Goal: Information Seeking & Learning: Learn about a topic

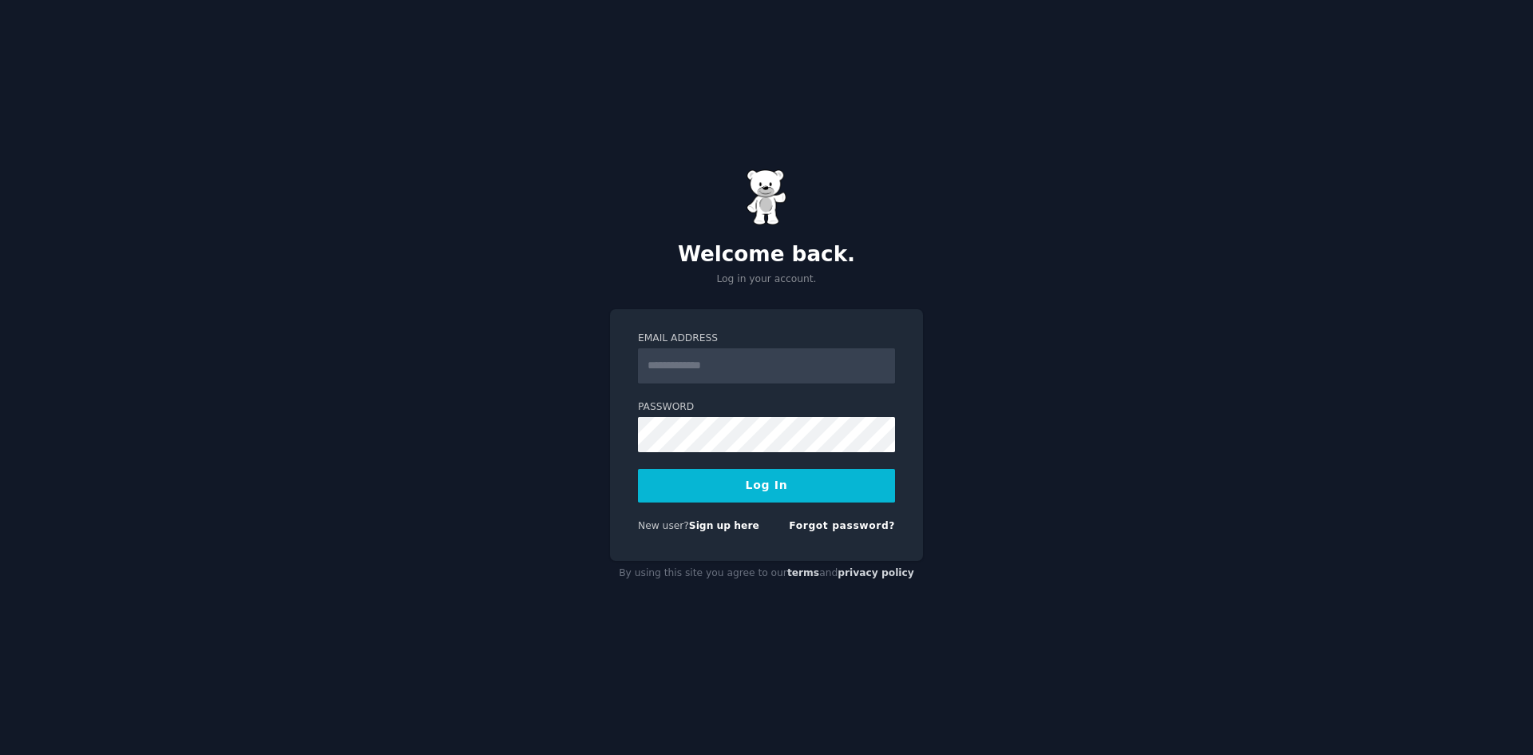
click at [773, 208] on img at bounding box center [767, 197] width 40 height 56
click at [638, 452] on nordpass-icon at bounding box center [638, 452] width 0 height 0
click at [0, 754] on nordpass-autofill-portal at bounding box center [0, 755] width 0 height 0
type input "**********"
click at [765, 497] on button "Log In" at bounding box center [766, 486] width 257 height 34
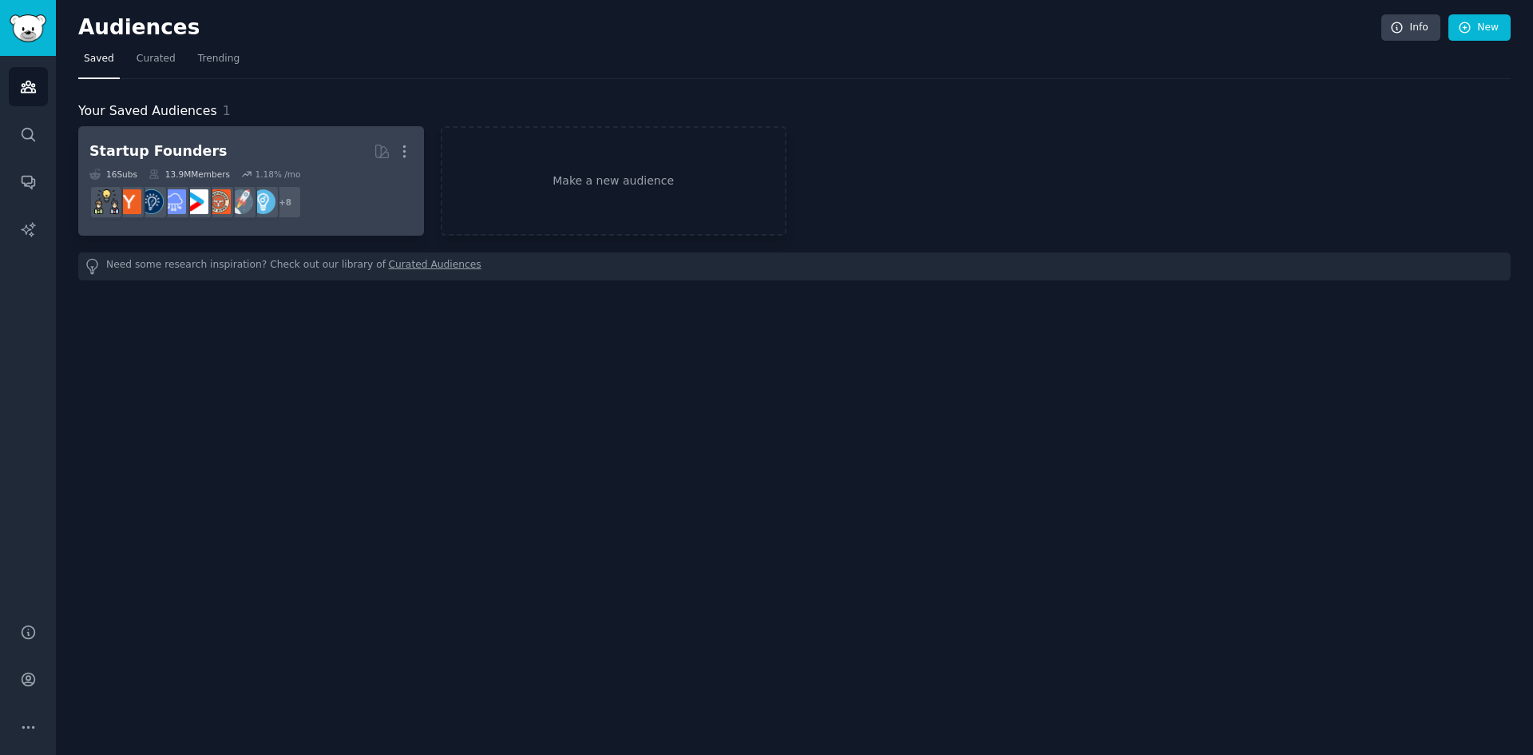
click at [157, 149] on div "Startup Founders" at bounding box center [157, 151] width 137 height 20
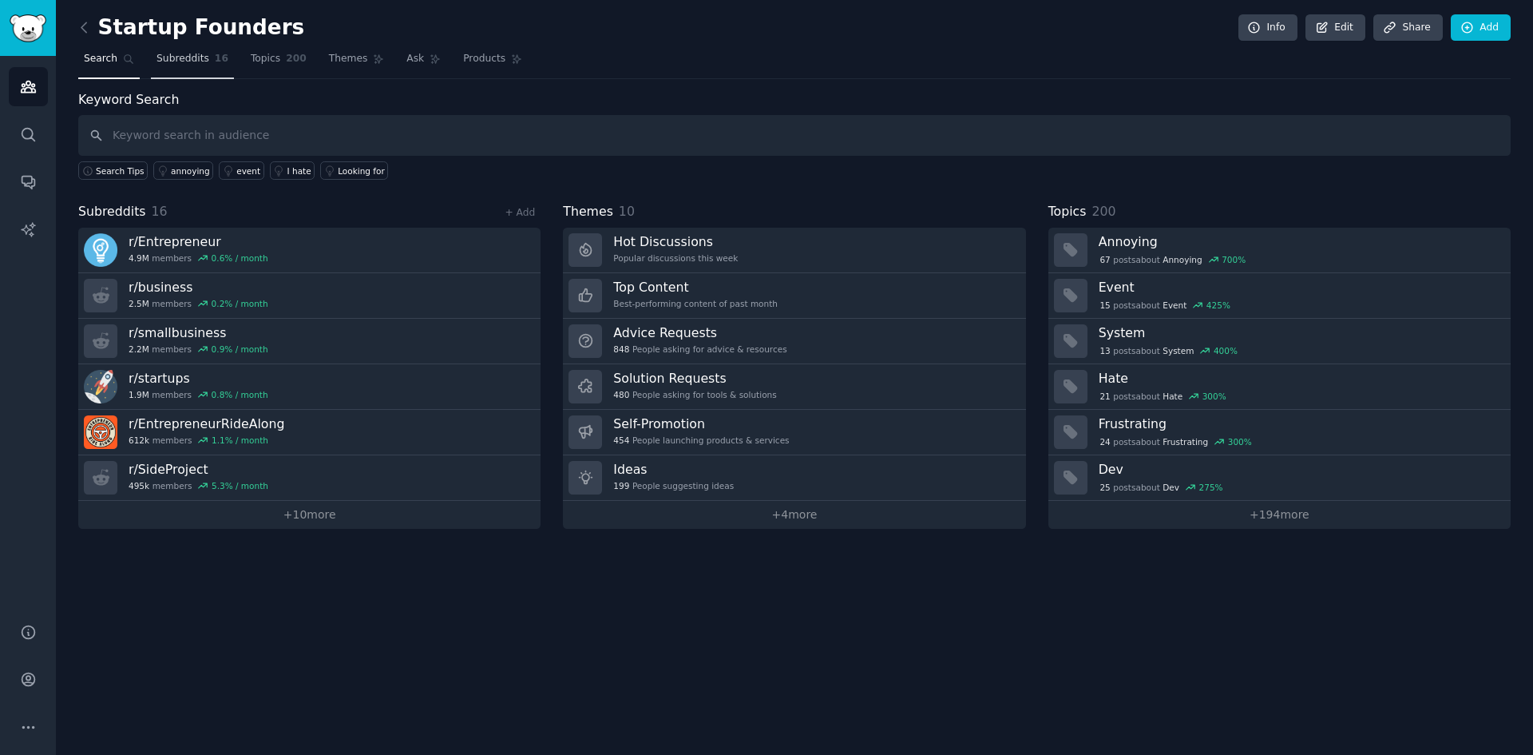
click at [198, 61] on span "Subreddits" at bounding box center [182, 59] width 53 height 14
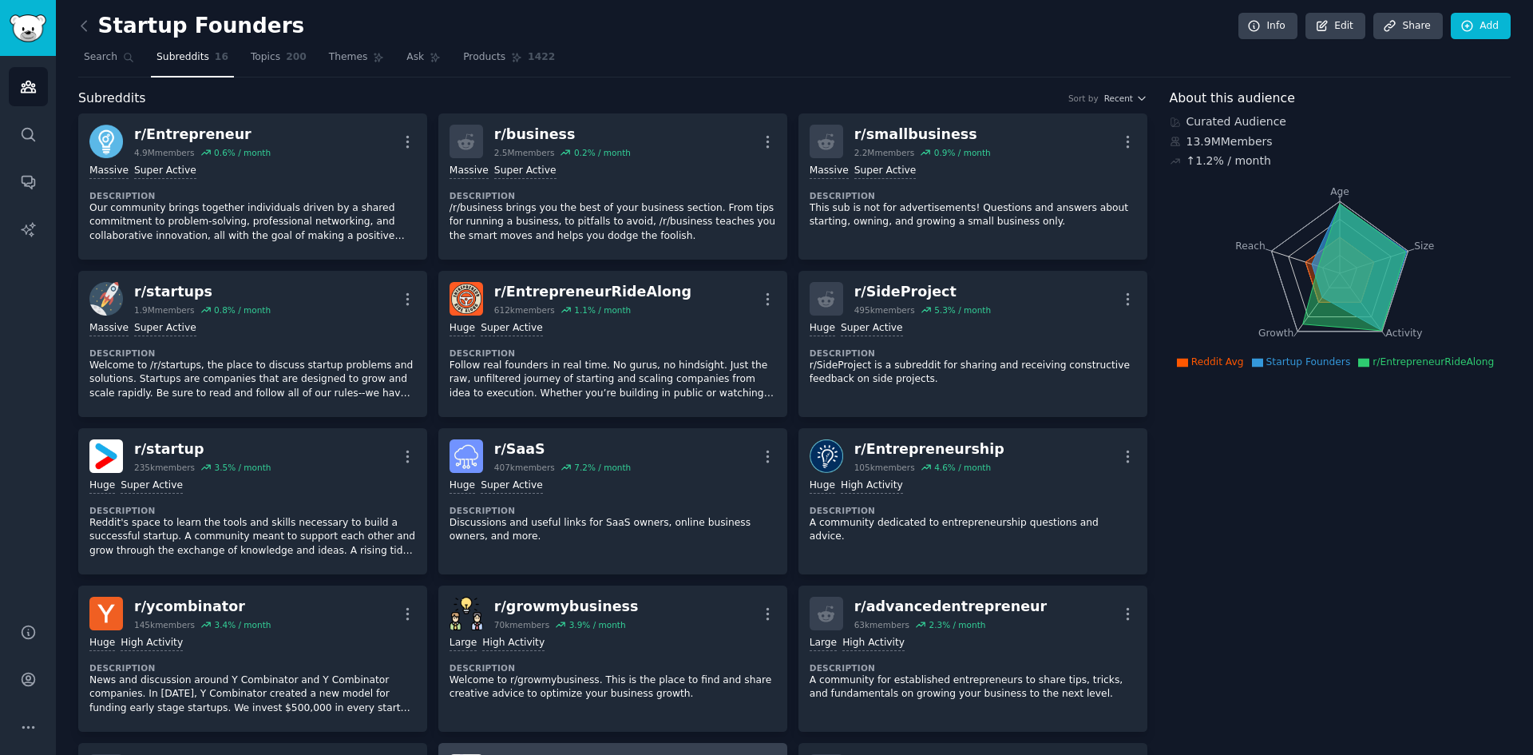
scroll to position [1, 0]
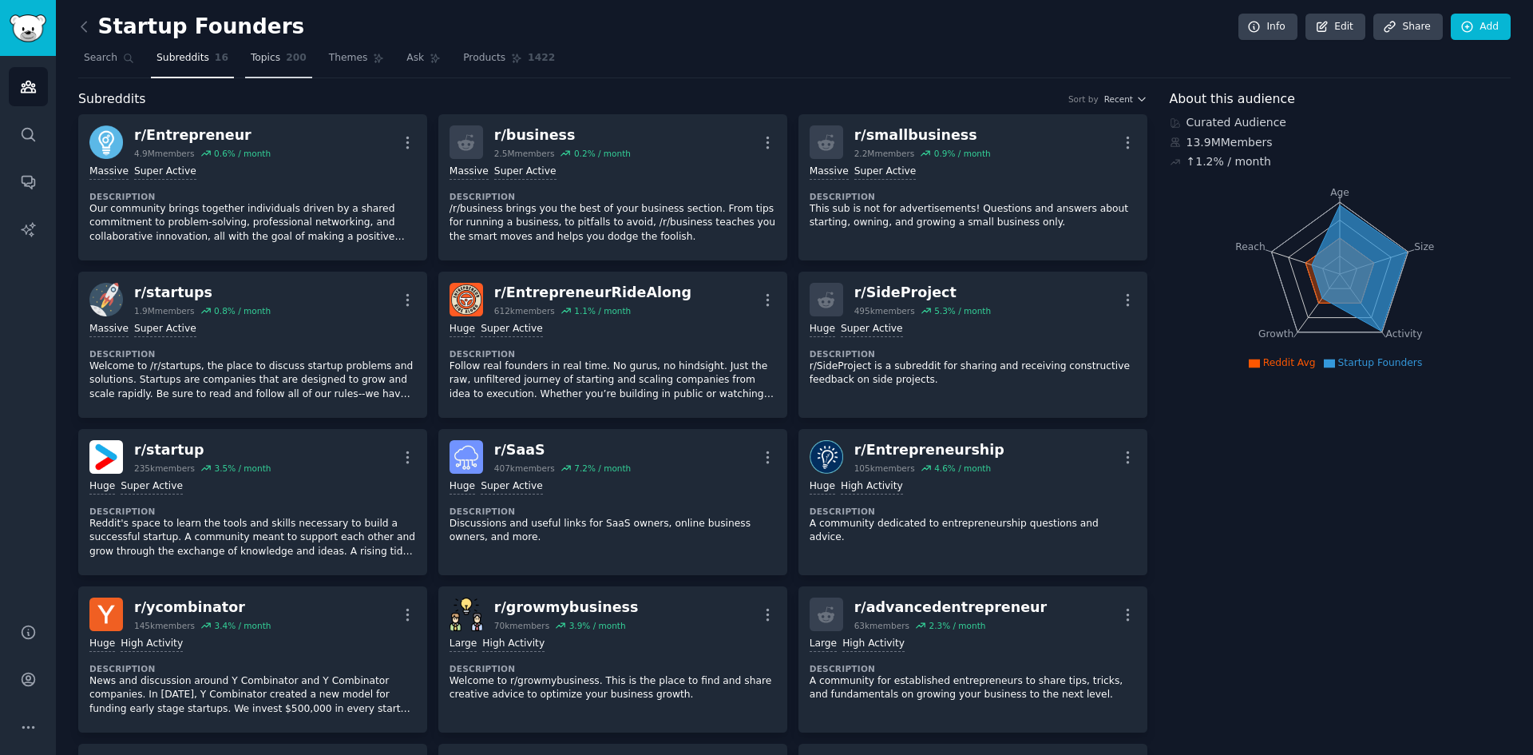
click at [287, 56] on span "200" at bounding box center [296, 58] width 21 height 14
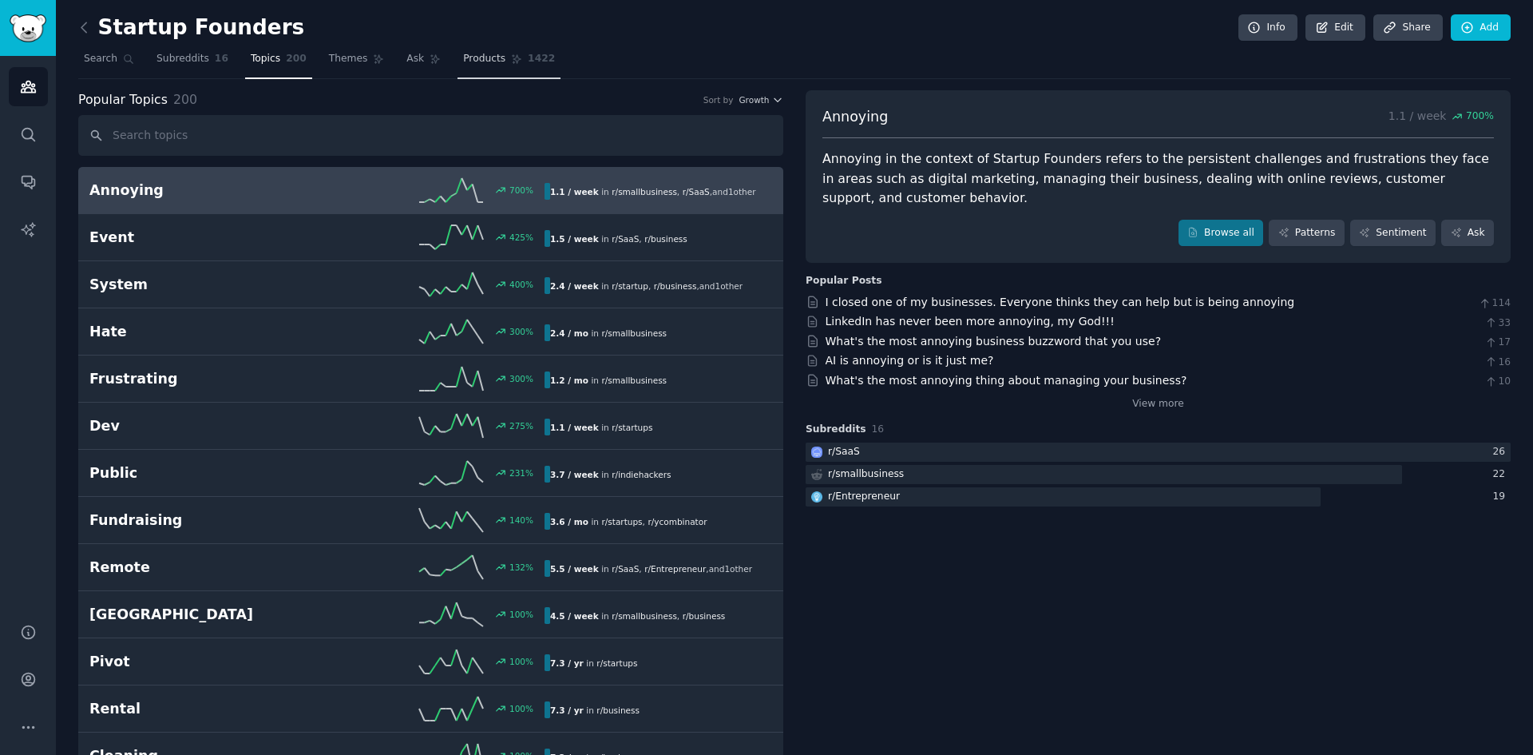
click at [528, 64] on span "1422" at bounding box center [541, 59] width 27 height 14
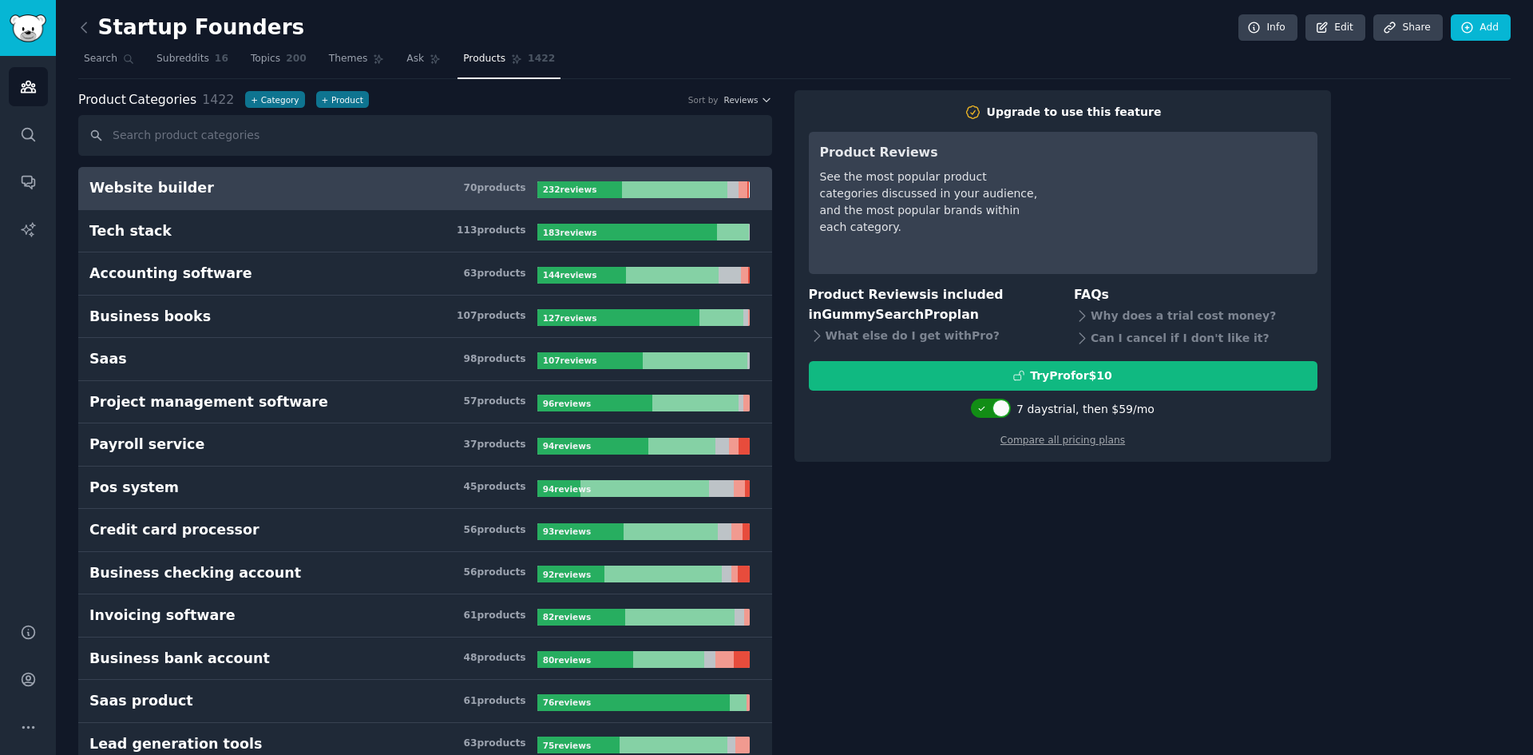
click at [997, 410] on div at bounding box center [991, 407] width 40 height 19
click at [991, 411] on div at bounding box center [982, 408] width 18 height 18
checkbox input "true"
click at [761, 95] on icon "button" at bounding box center [766, 99] width 11 height 11
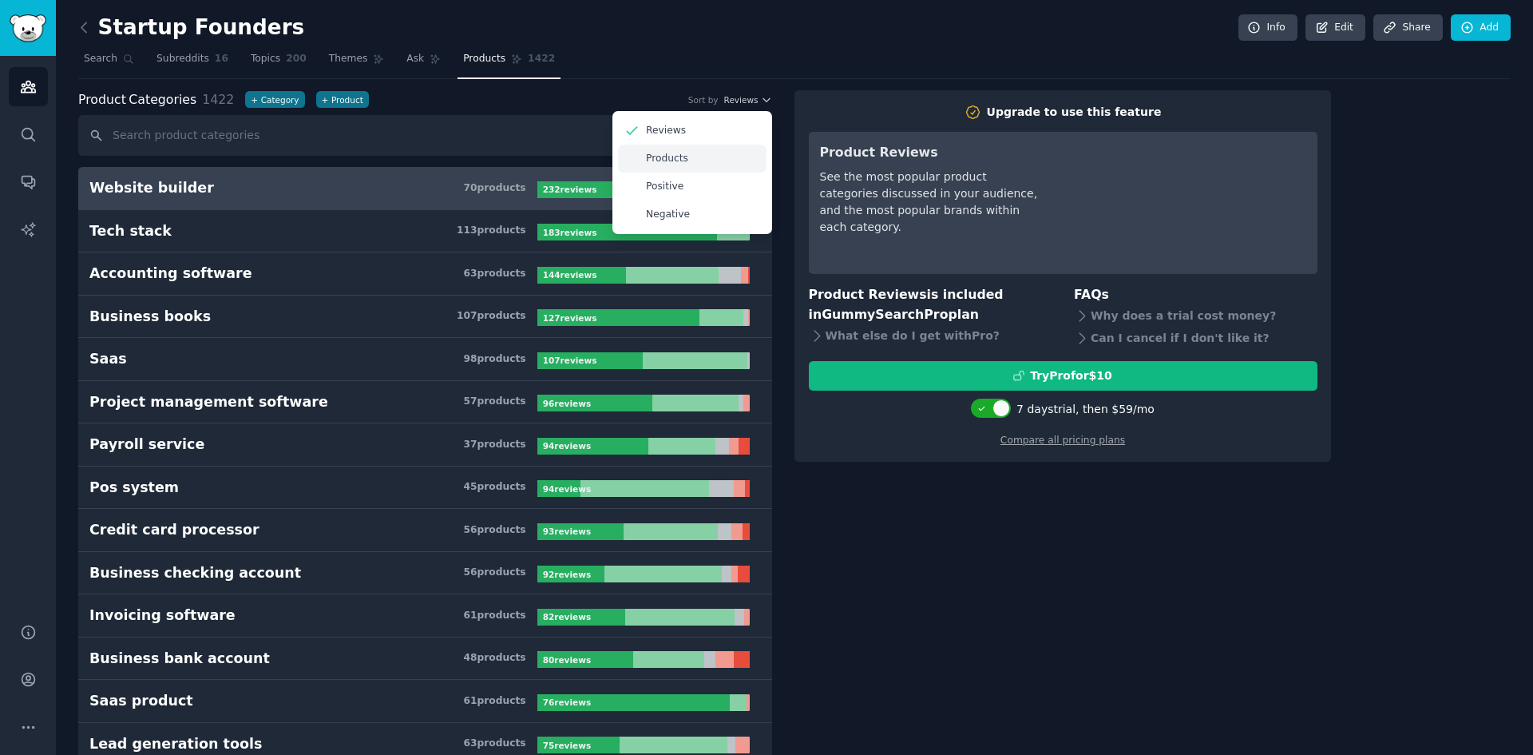
click at [696, 161] on div "Products" at bounding box center [692, 159] width 149 height 28
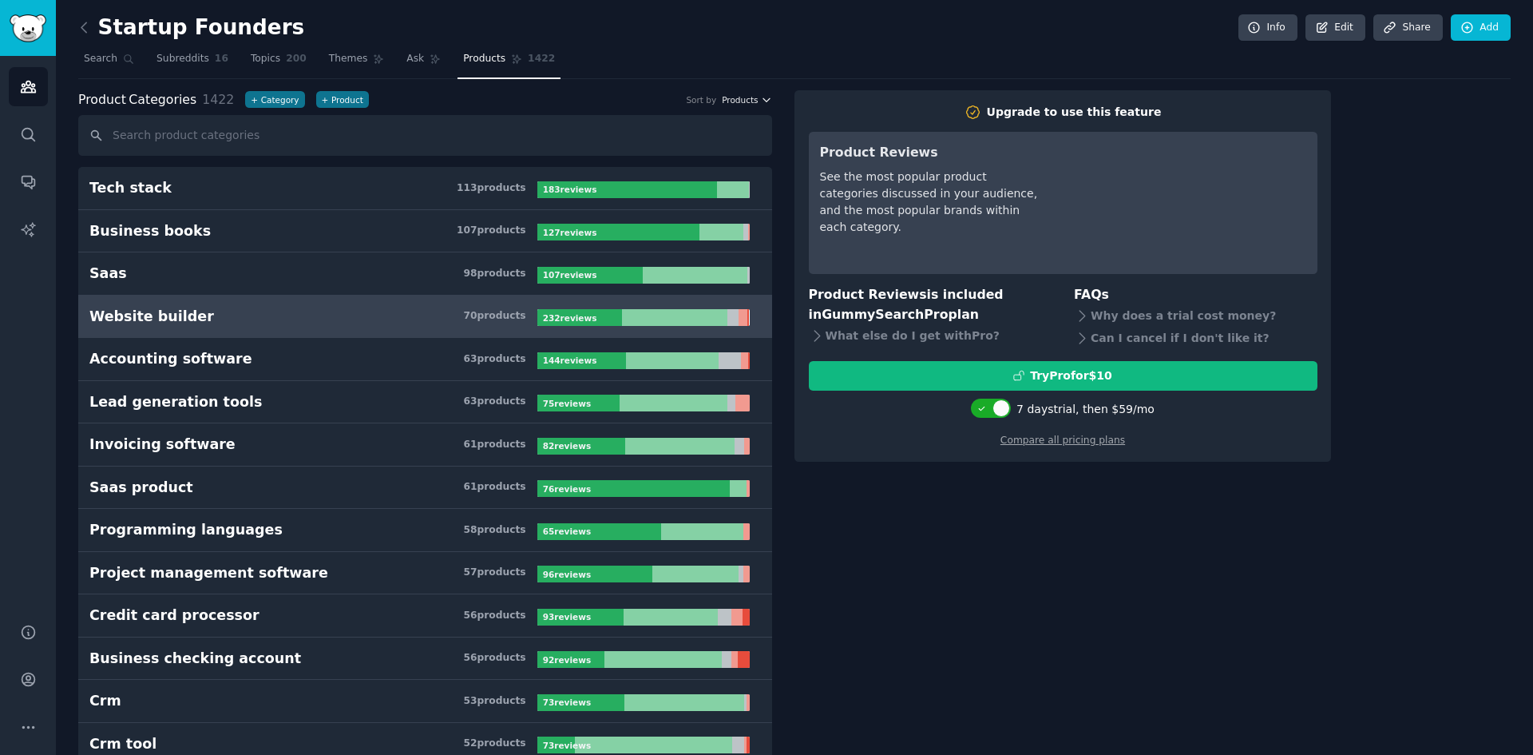
click at [753, 102] on span "Products" at bounding box center [740, 99] width 36 height 11
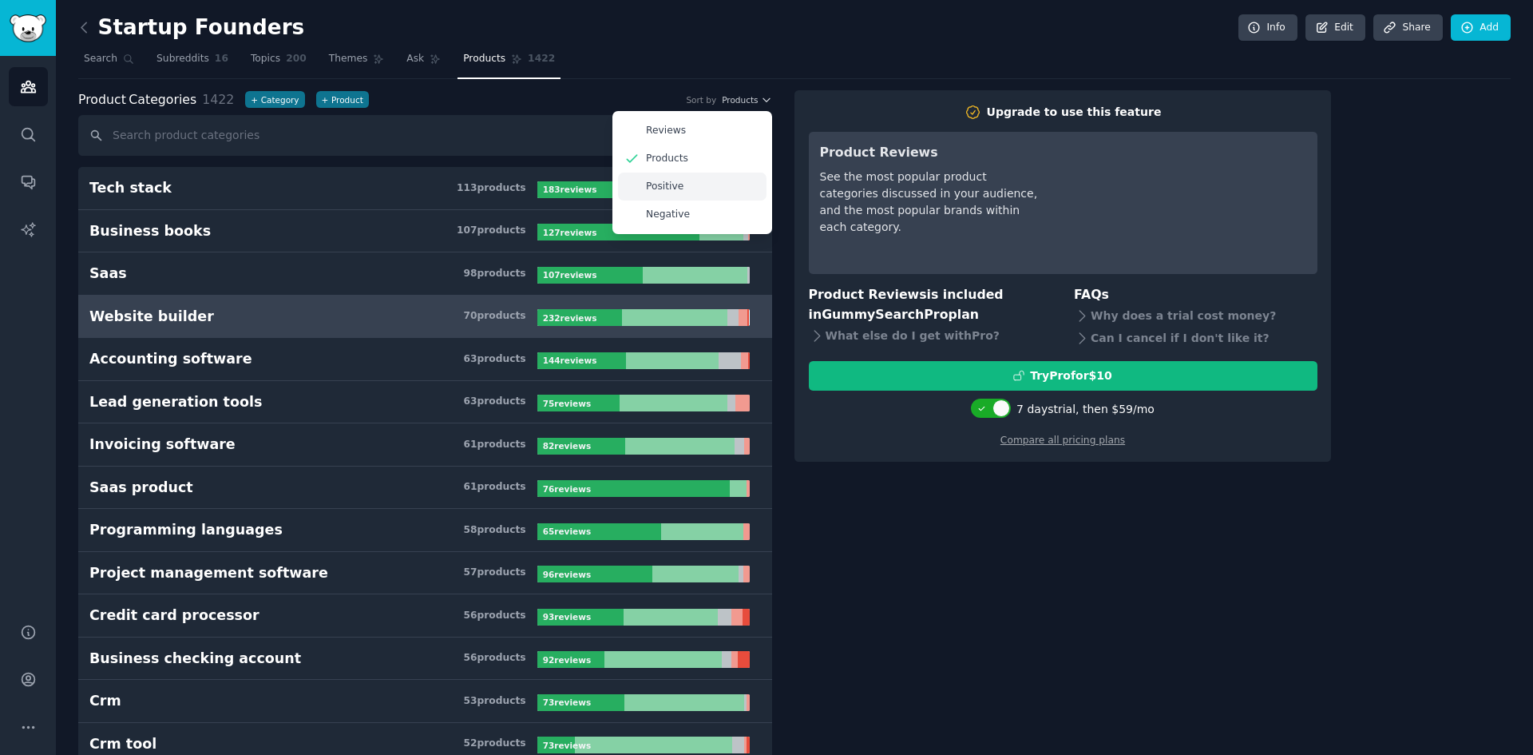
click at [742, 185] on div "Positive" at bounding box center [692, 186] width 149 height 28
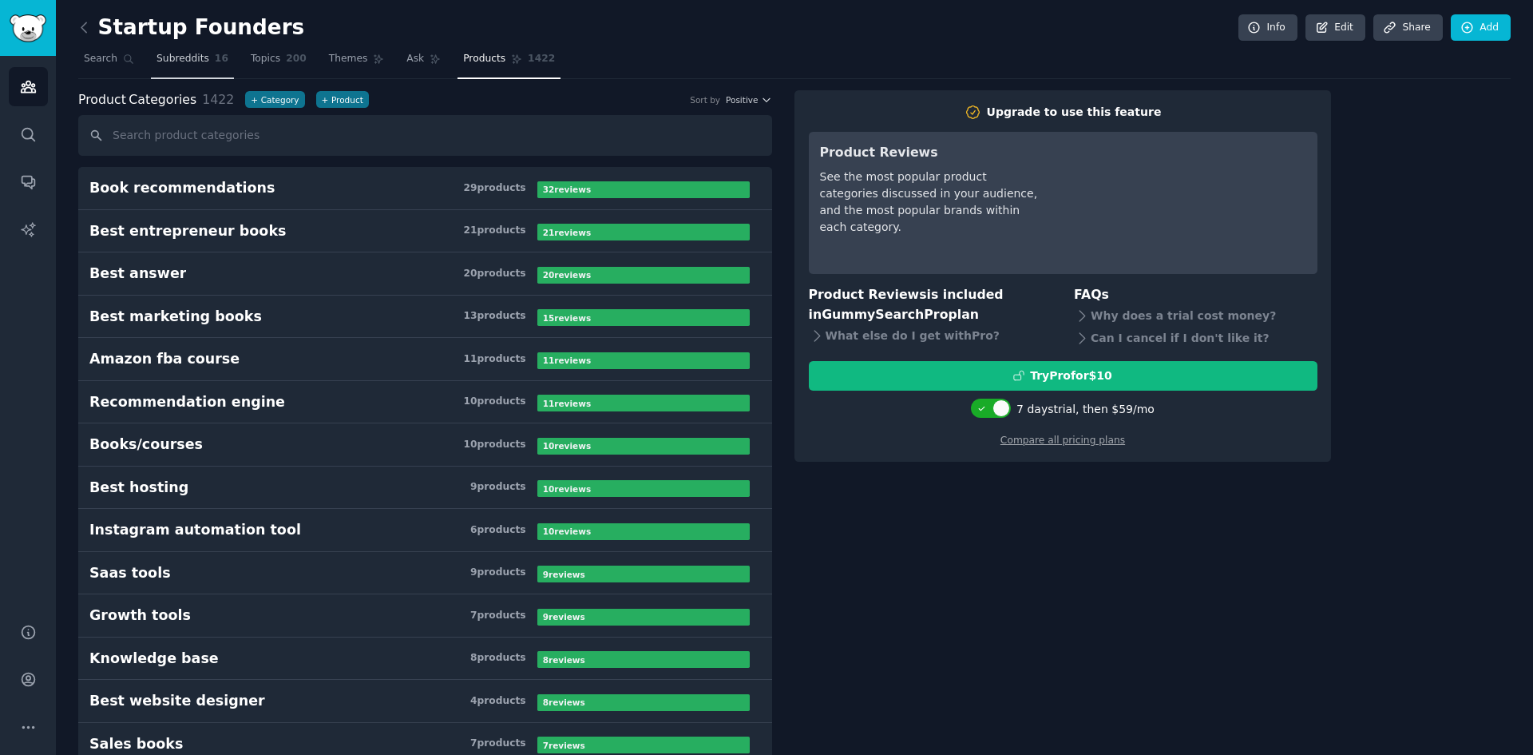
click at [215, 58] on span "16" at bounding box center [222, 59] width 14 height 14
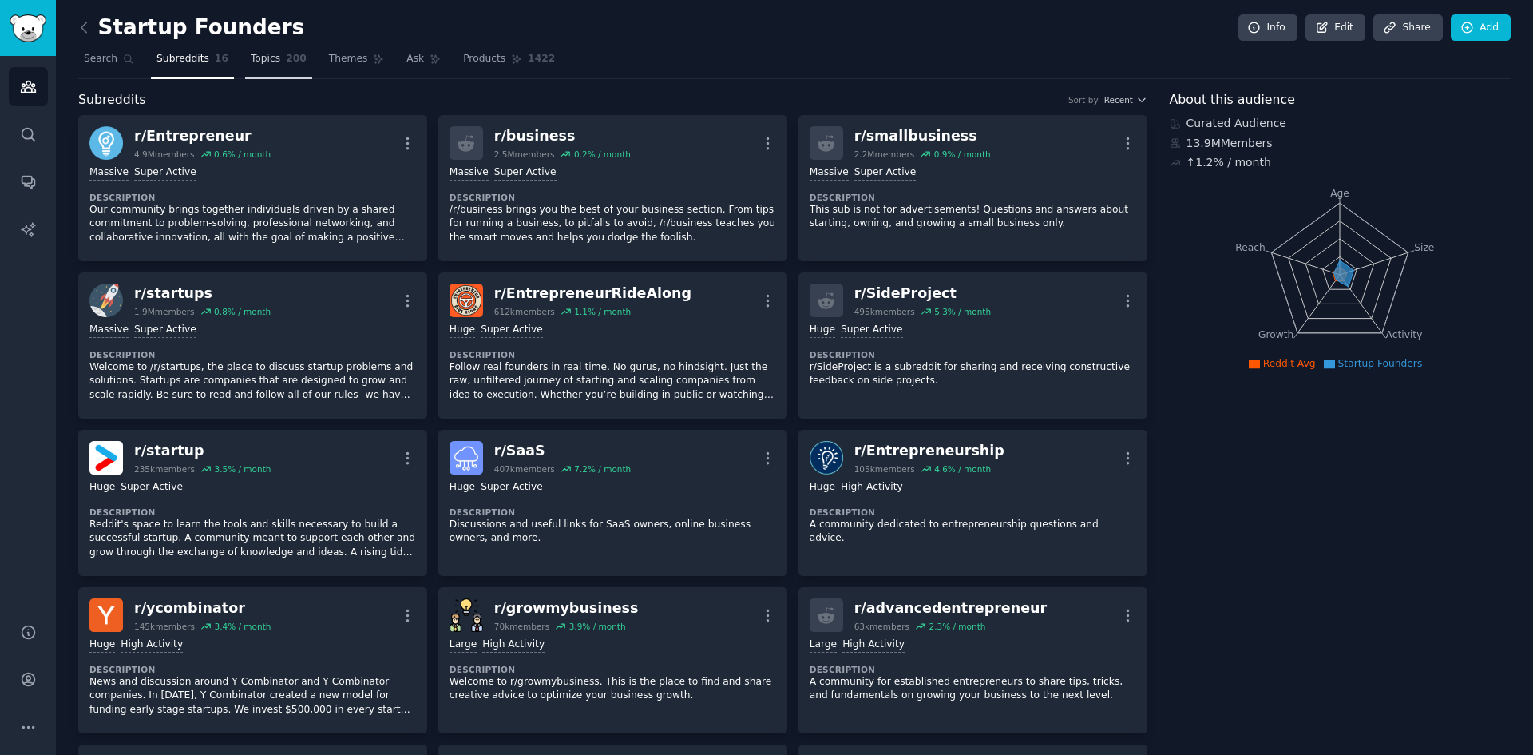
click at [263, 57] on span "Topics" at bounding box center [266, 59] width 30 height 14
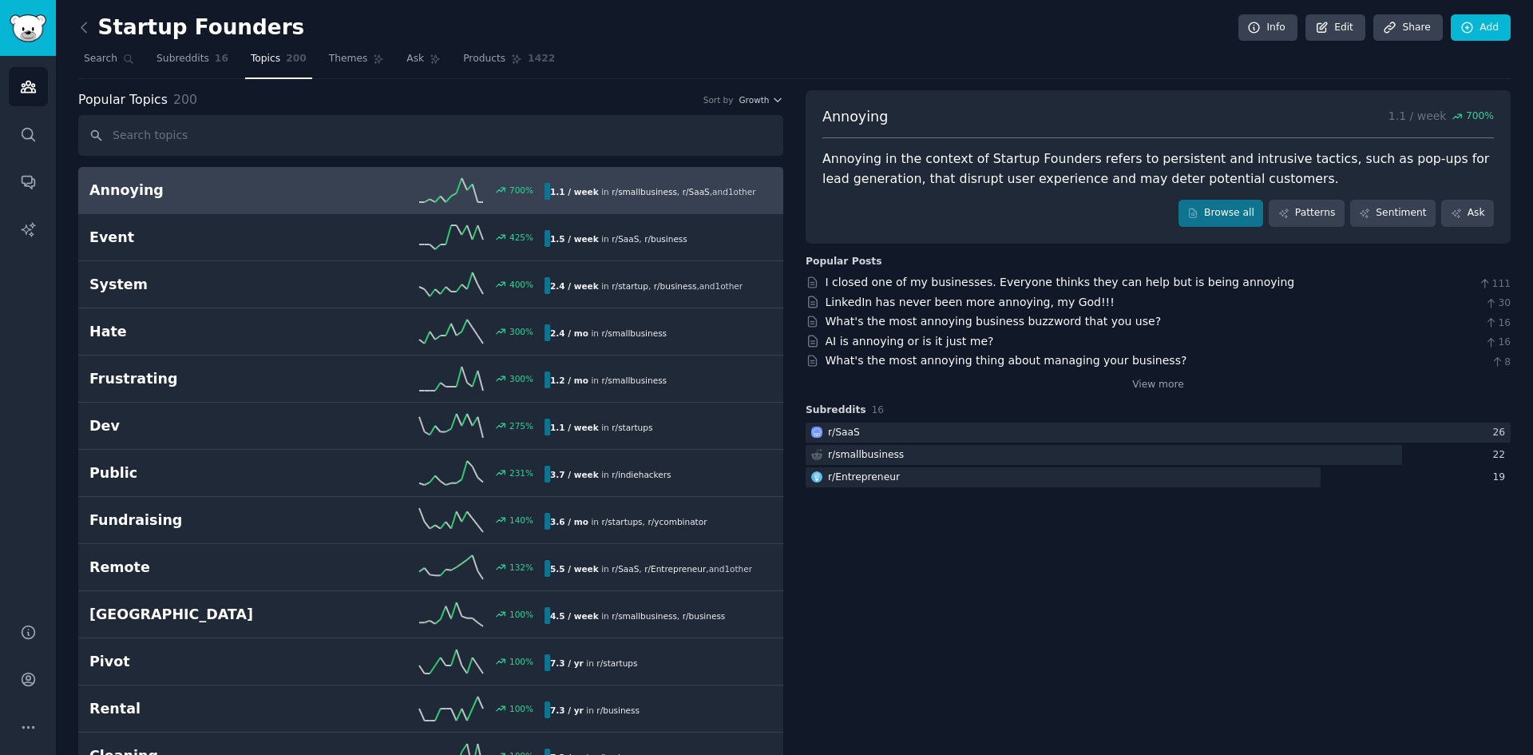
click at [95, 26] on link at bounding box center [88, 28] width 20 height 26
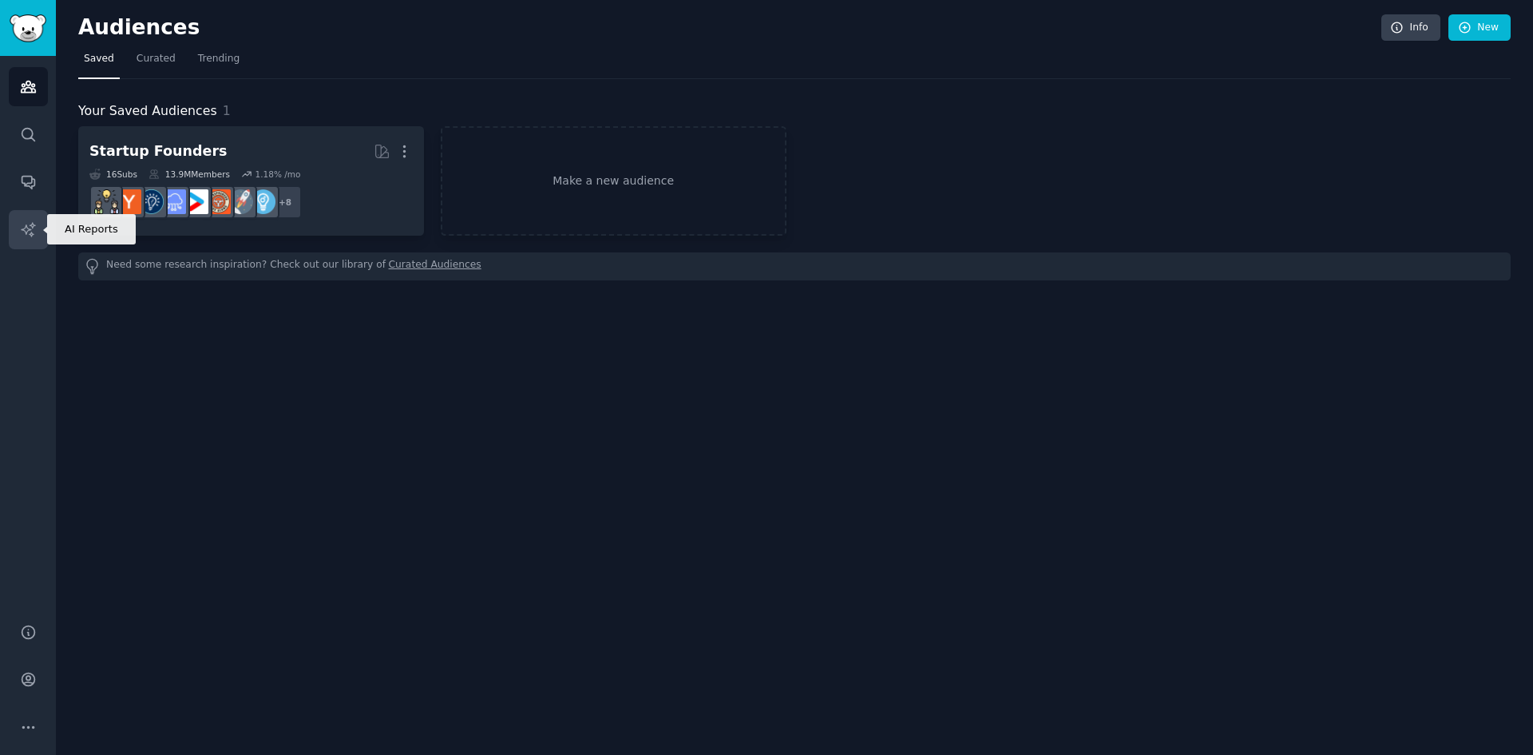
click at [30, 227] on icon "Sidebar" at bounding box center [28, 229] width 17 height 17
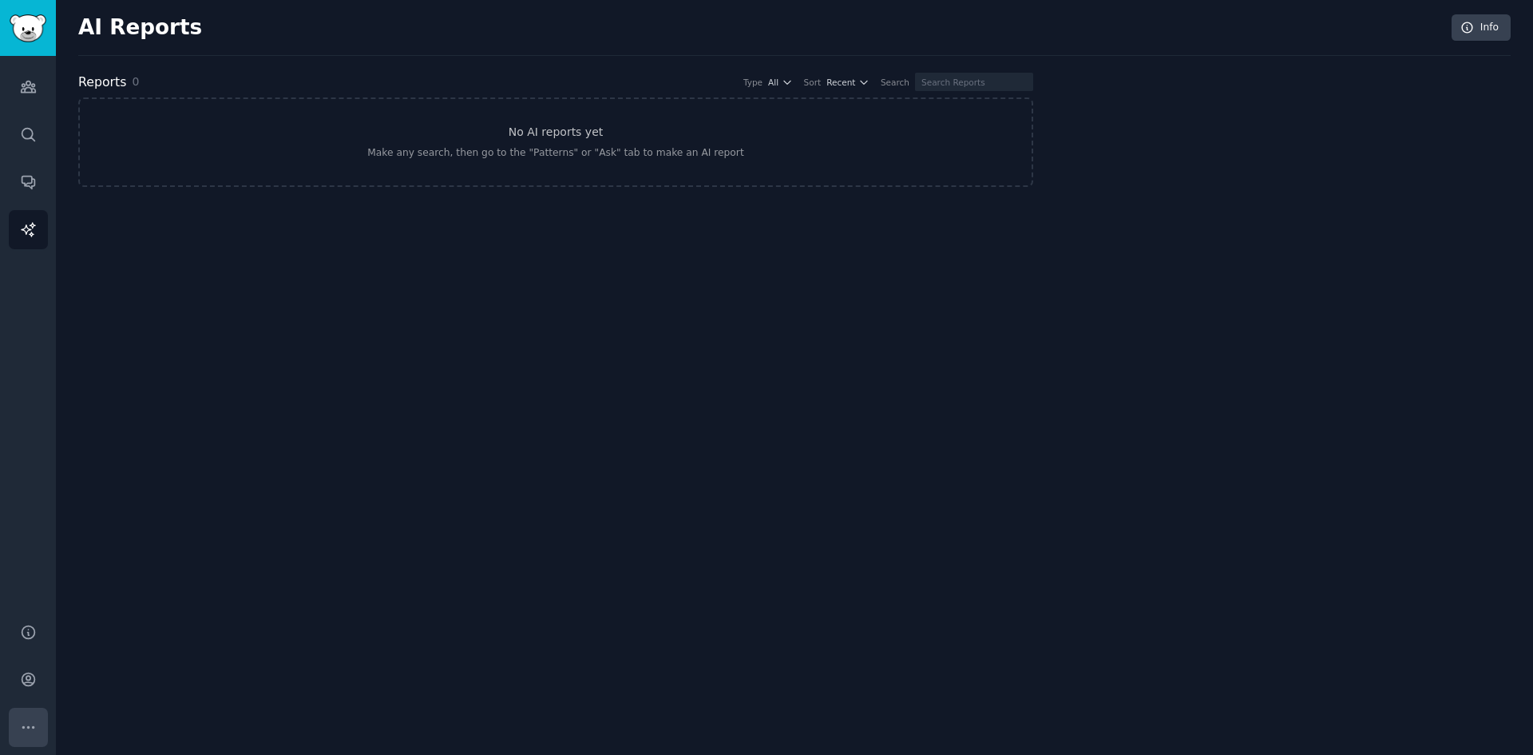
click at [38, 734] on button "More" at bounding box center [28, 726] width 39 height 39
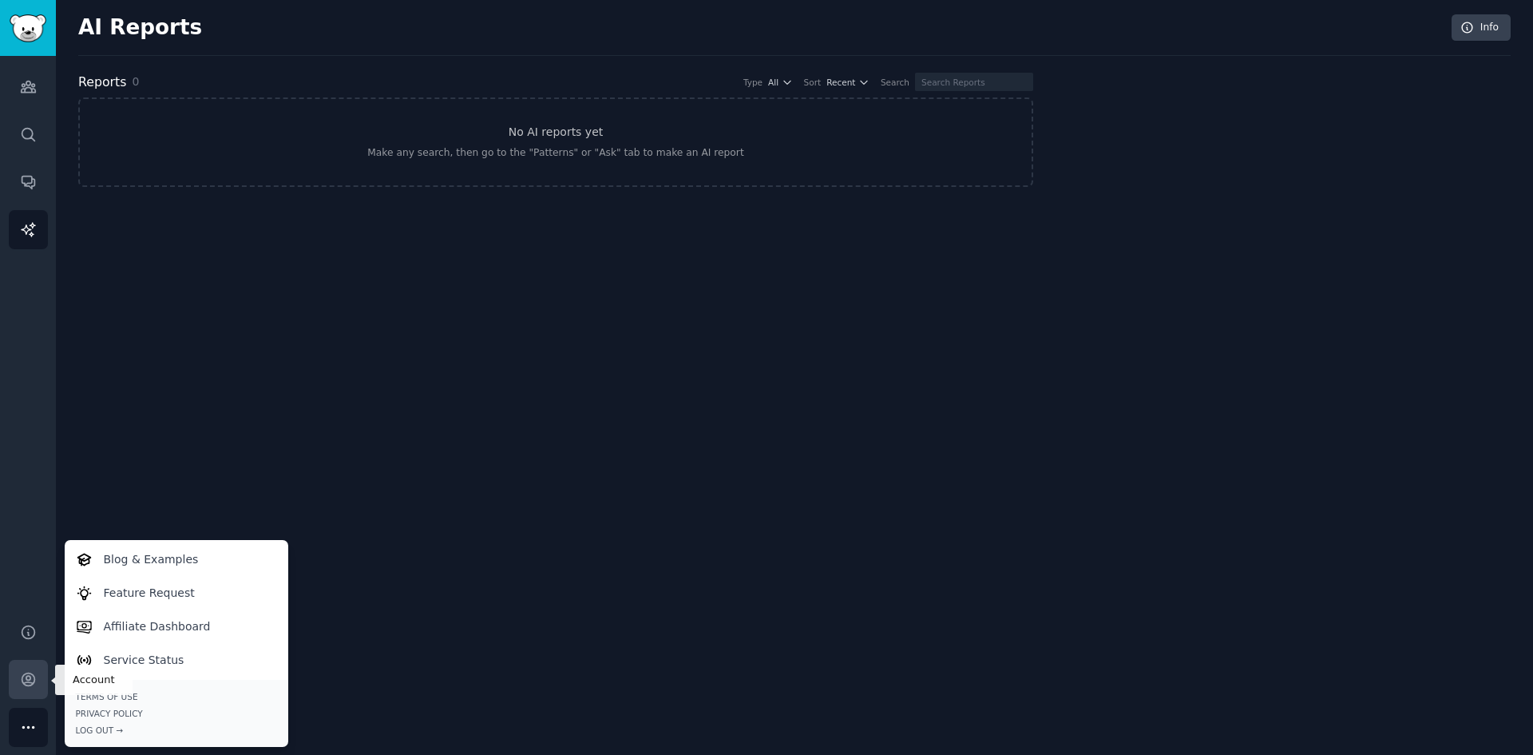
click at [16, 675] on link "Account" at bounding box center [28, 679] width 39 height 39
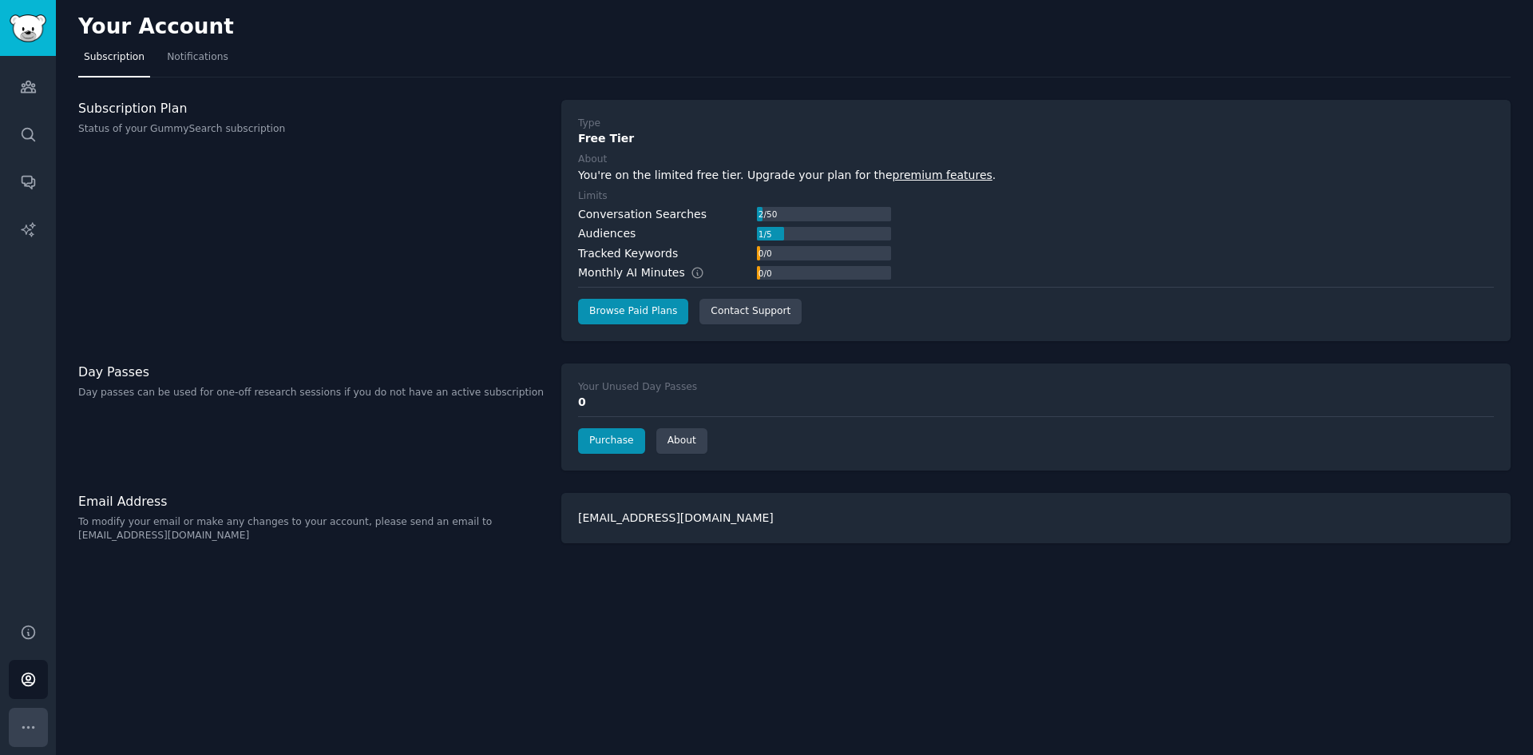
click at [30, 735] on button "More" at bounding box center [28, 726] width 39 height 39
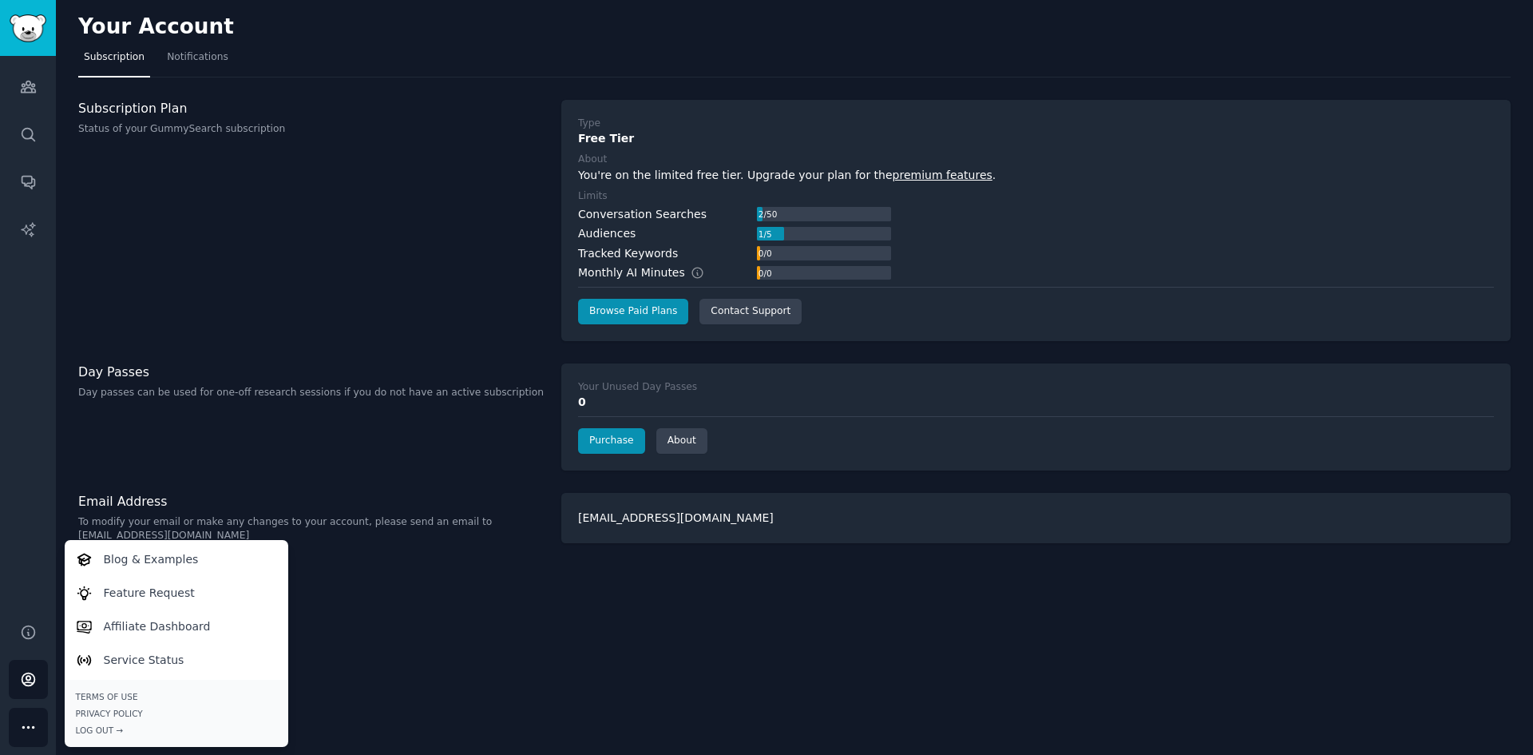
click at [384, 584] on div "Your Account Subscription Notifications Subscription Plan Status of your GummyS…" at bounding box center [794, 377] width 1477 height 755
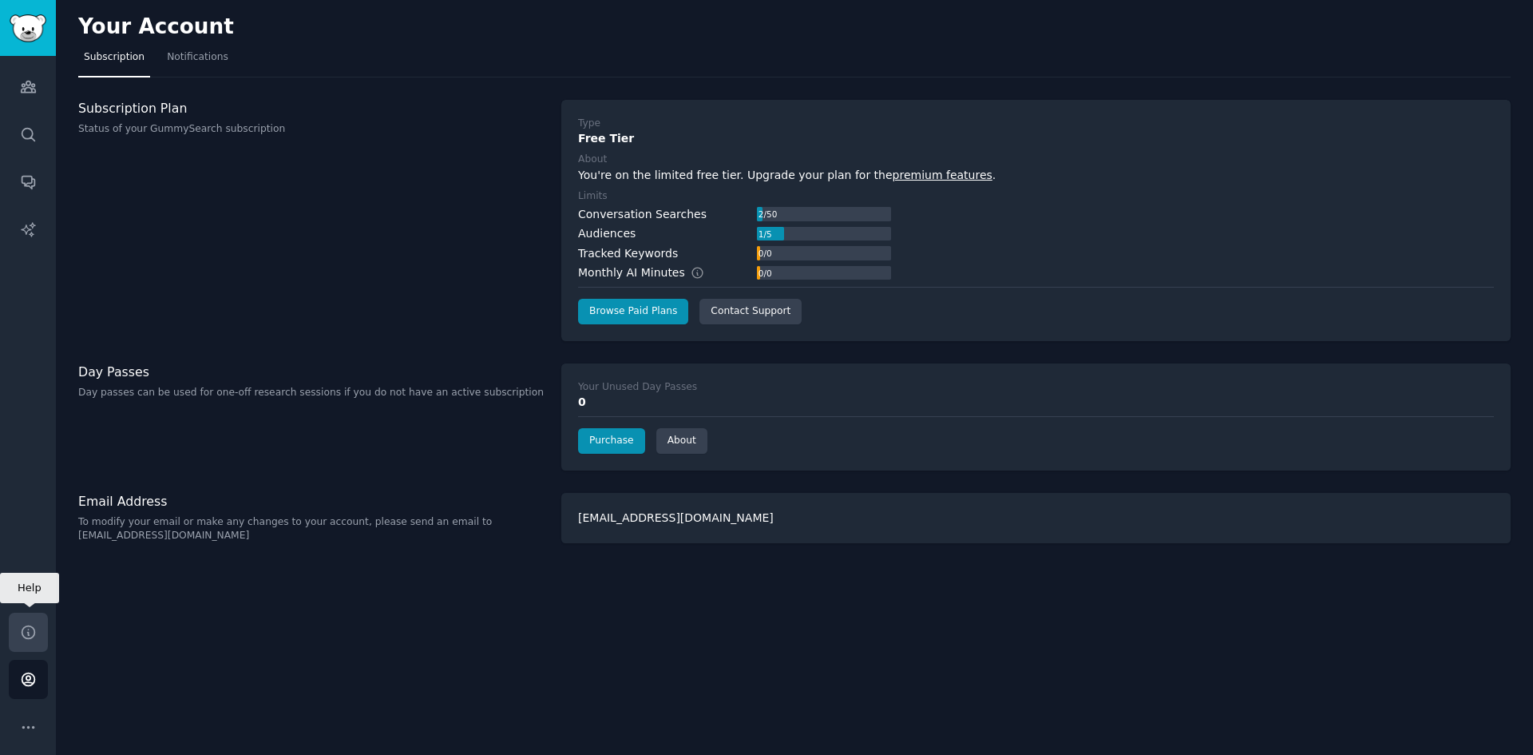
click at [10, 628] on link "Help" at bounding box center [28, 631] width 39 height 39
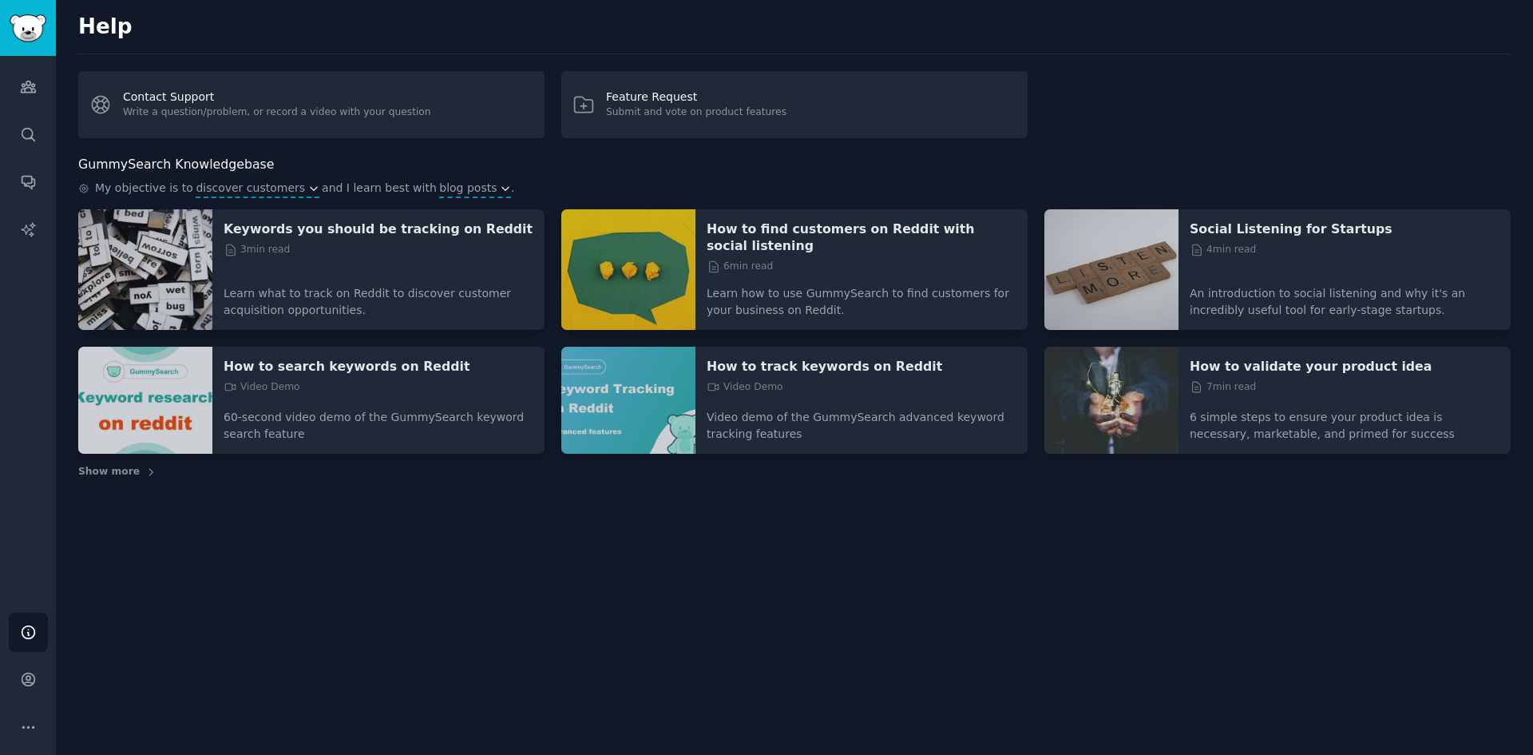
click at [294, 549] on div "Help Contact Support Write a question/problem, or record a video with your ques…" at bounding box center [794, 377] width 1477 height 755
click at [35, 81] on icon "Sidebar" at bounding box center [28, 86] width 17 height 17
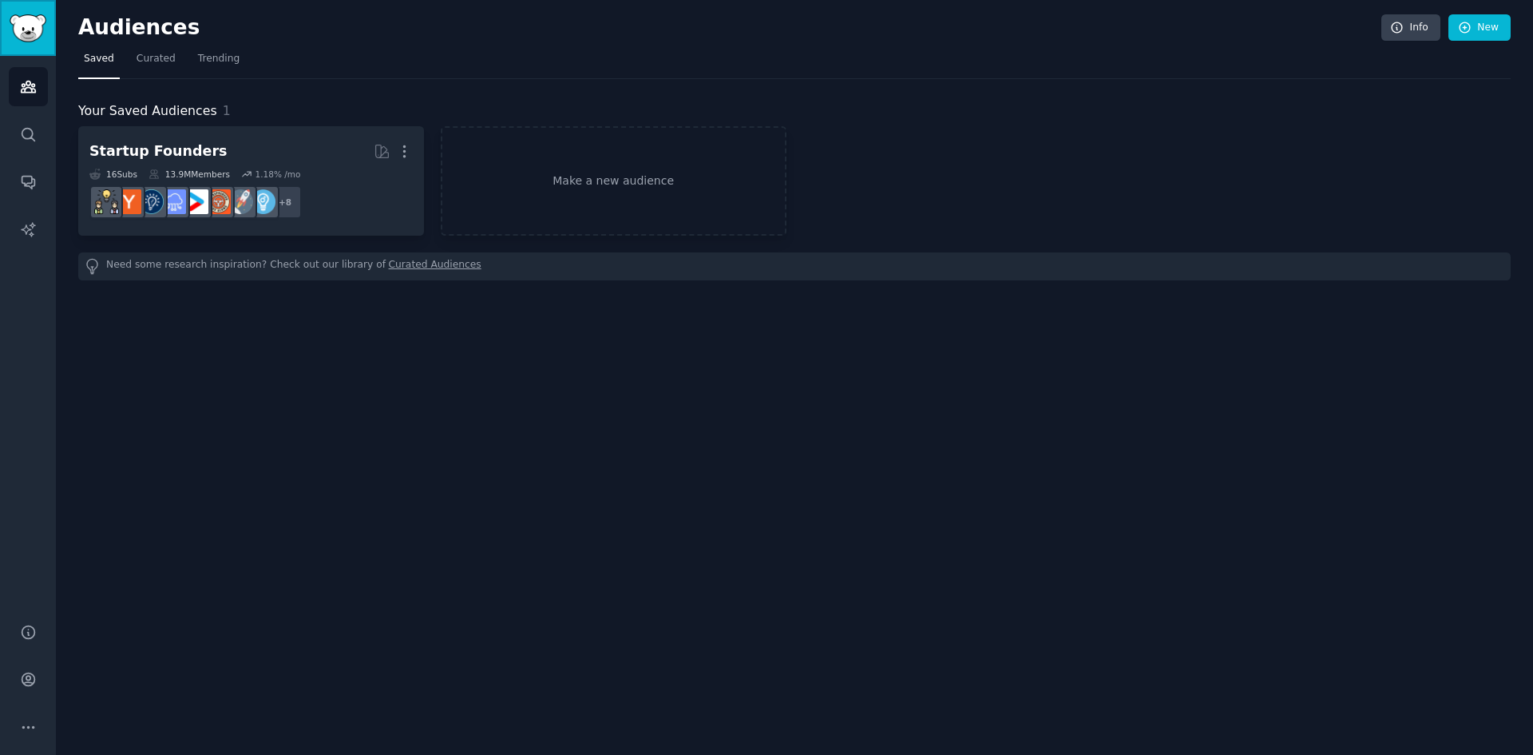
click at [30, 32] on img "Sidebar" at bounding box center [28, 28] width 37 height 28
click at [1425, 51] on nav "Saved Curated Trending" at bounding box center [794, 62] width 1432 height 33
click at [1401, 26] on icon at bounding box center [1397, 28] width 14 height 14
